Goal: Task Accomplishment & Management: Manage account settings

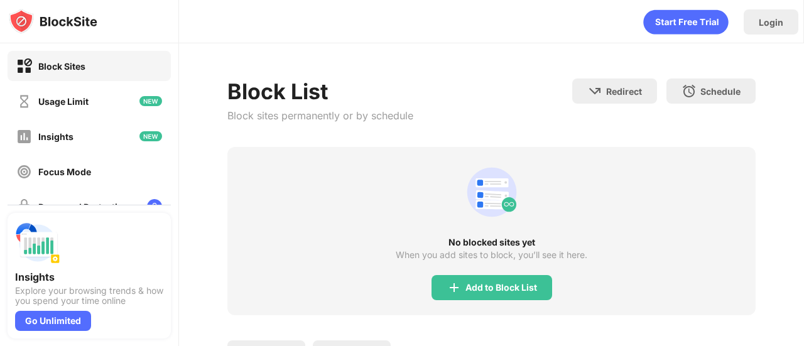
click at [456, 310] on div "No blocked sites yet When you add sites to block, you’ll see it here. Add to Bl…" at bounding box center [491, 231] width 528 height 168
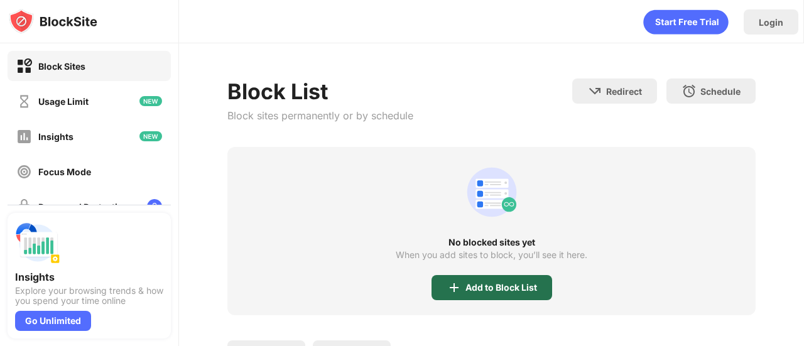
click at [459, 298] on div "Add to Block List" at bounding box center [492, 287] width 121 height 25
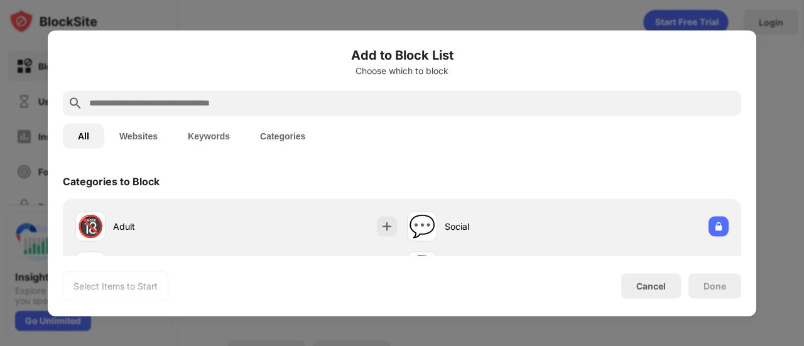
click at [341, 106] on input "text" at bounding box center [412, 102] width 648 height 15
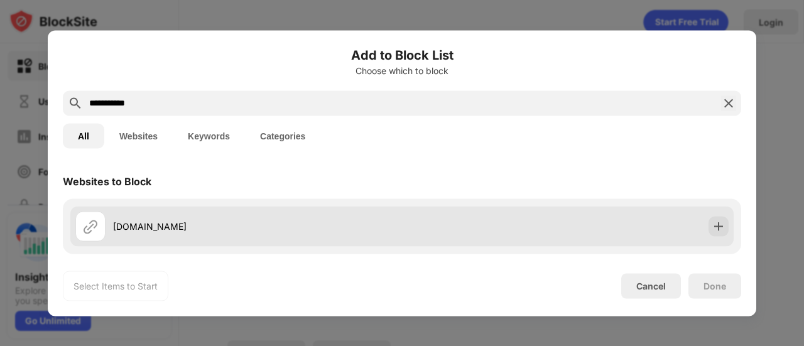
type input "**********"
click at [200, 220] on div "[DOMAIN_NAME]" at bounding box center [257, 226] width 289 height 13
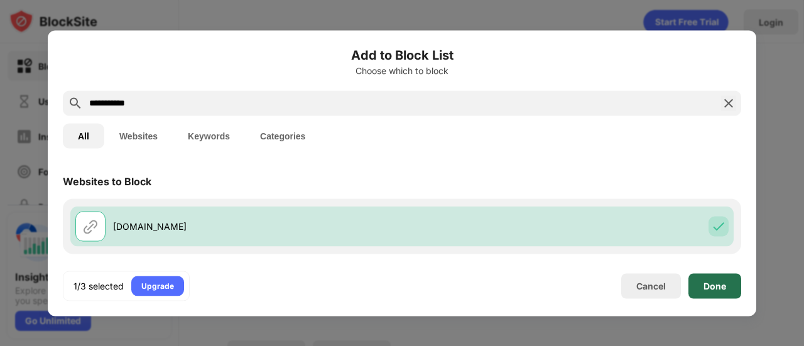
click at [728, 293] on div "Done" at bounding box center [715, 285] width 53 height 25
